Goal: Transaction & Acquisition: Obtain resource

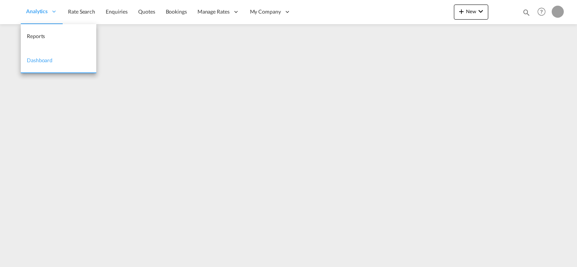
click at [63, 15] on div "Analytics" at bounding box center [42, 12] width 42 height 25
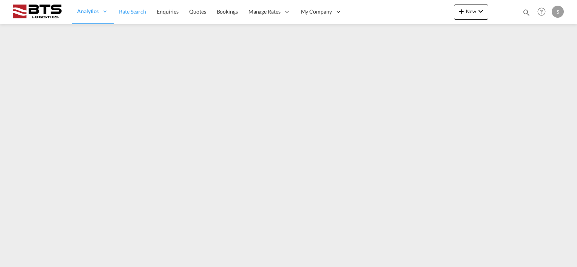
click at [128, 13] on span "Rate Search" at bounding box center [132, 11] width 27 height 6
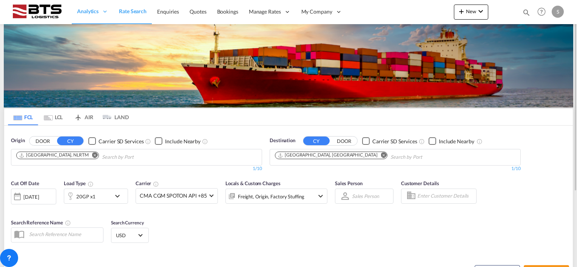
drag, startPoint x: 322, startPoint y: 153, endPoint x: 317, endPoint y: 154, distance: 5.7
click at [381, 153] on md-icon "Remove" at bounding box center [384, 156] width 6 height 6
click at [299, 154] on body "Analytics Reports Dashboard Rate Search Enquiries Quotes Bookings" at bounding box center [288, 133] width 577 height 267
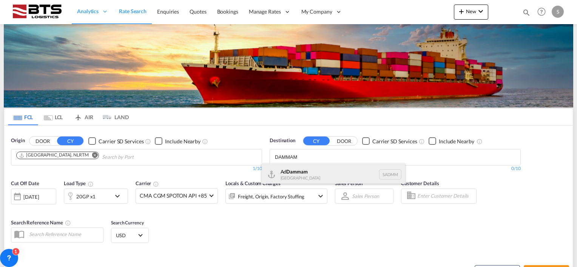
type input "DAMMAM"
click at [300, 171] on div "Ad Dammam [GEOGRAPHIC_DATA] [GEOGRAPHIC_DATA]" at bounding box center [334, 175] width 144 height 23
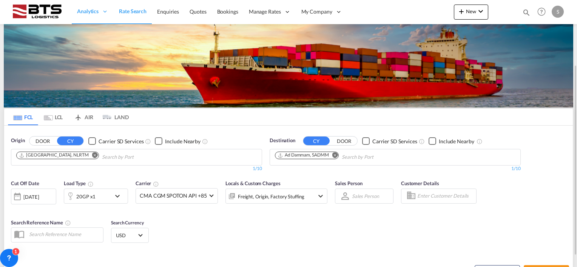
scroll to position [38, 0]
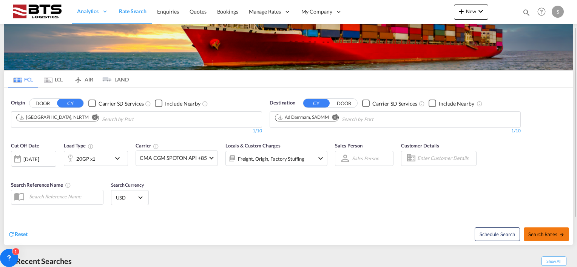
click at [536, 230] on button "Search Rates" at bounding box center [546, 235] width 45 height 14
type input "NLRTM to SADMM / [DATE]"
